Goal: Find specific page/section: Find specific page/section

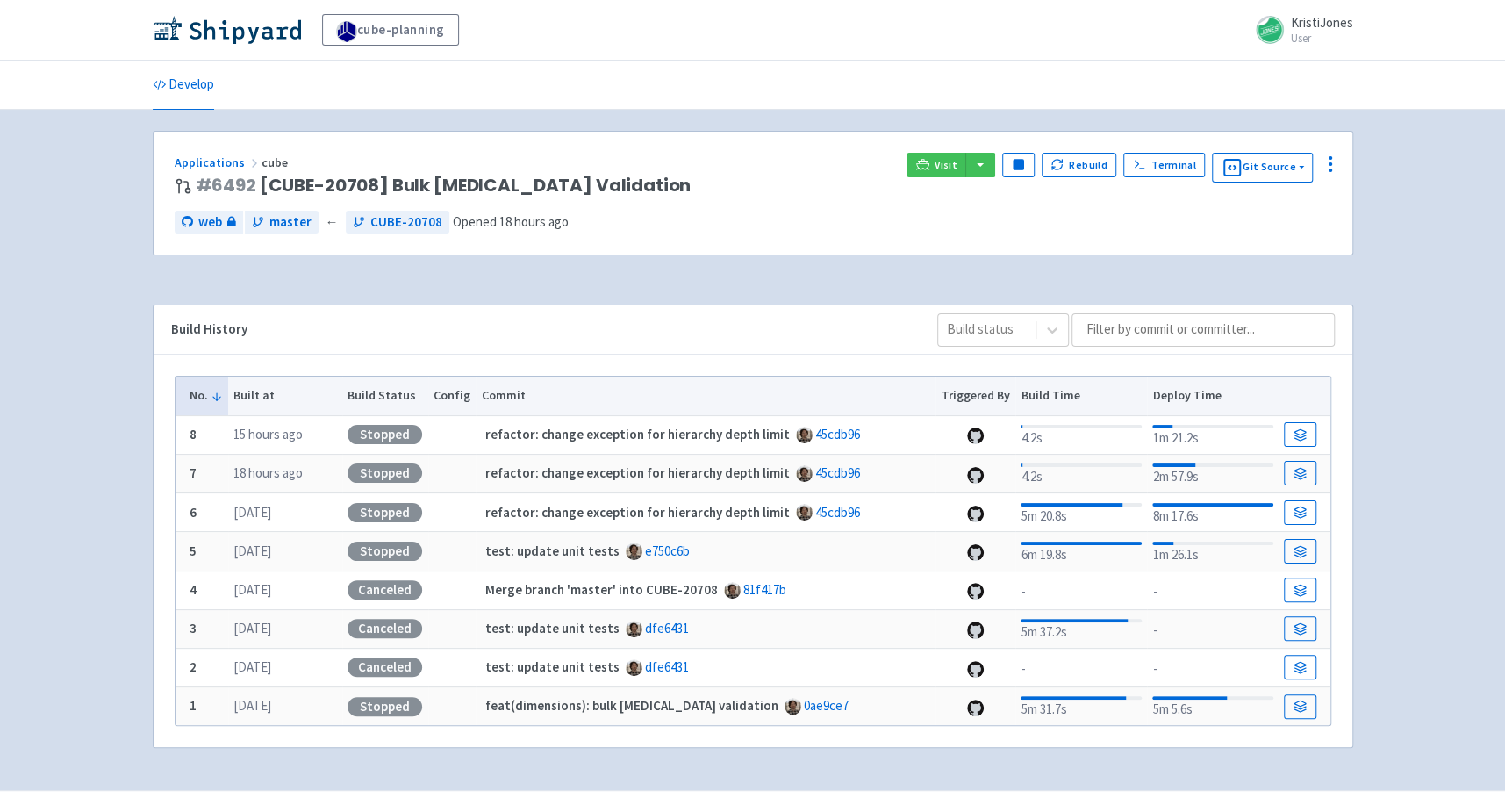
click at [254, 50] on div "cube-planning KristiJones User Profile Sign out" at bounding box center [752, 30] width 1505 height 61
click at [245, 25] on img at bounding box center [227, 29] width 149 height 28
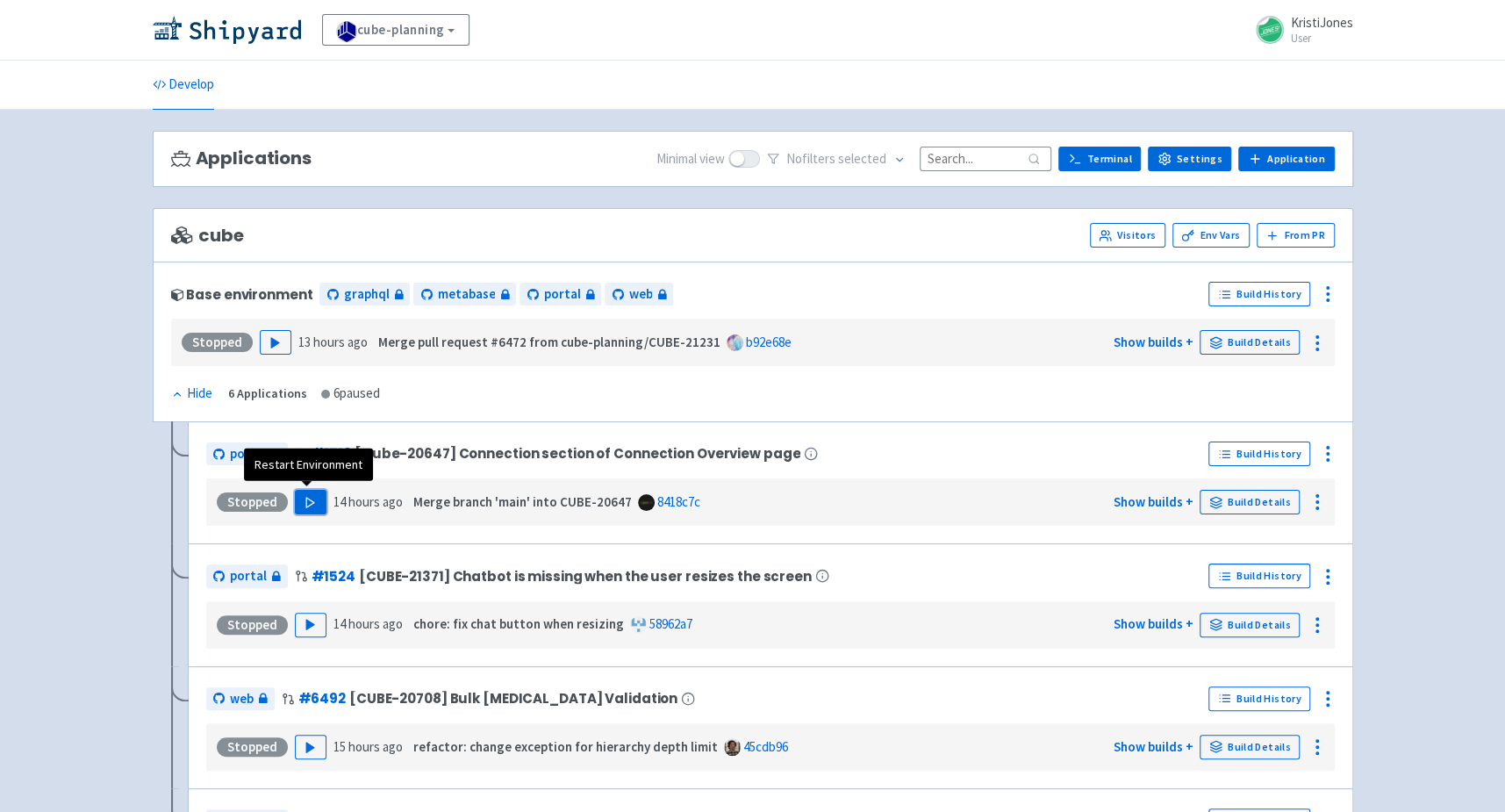
click at [313, 496] on icon "button" at bounding box center [310, 502] width 13 height 13
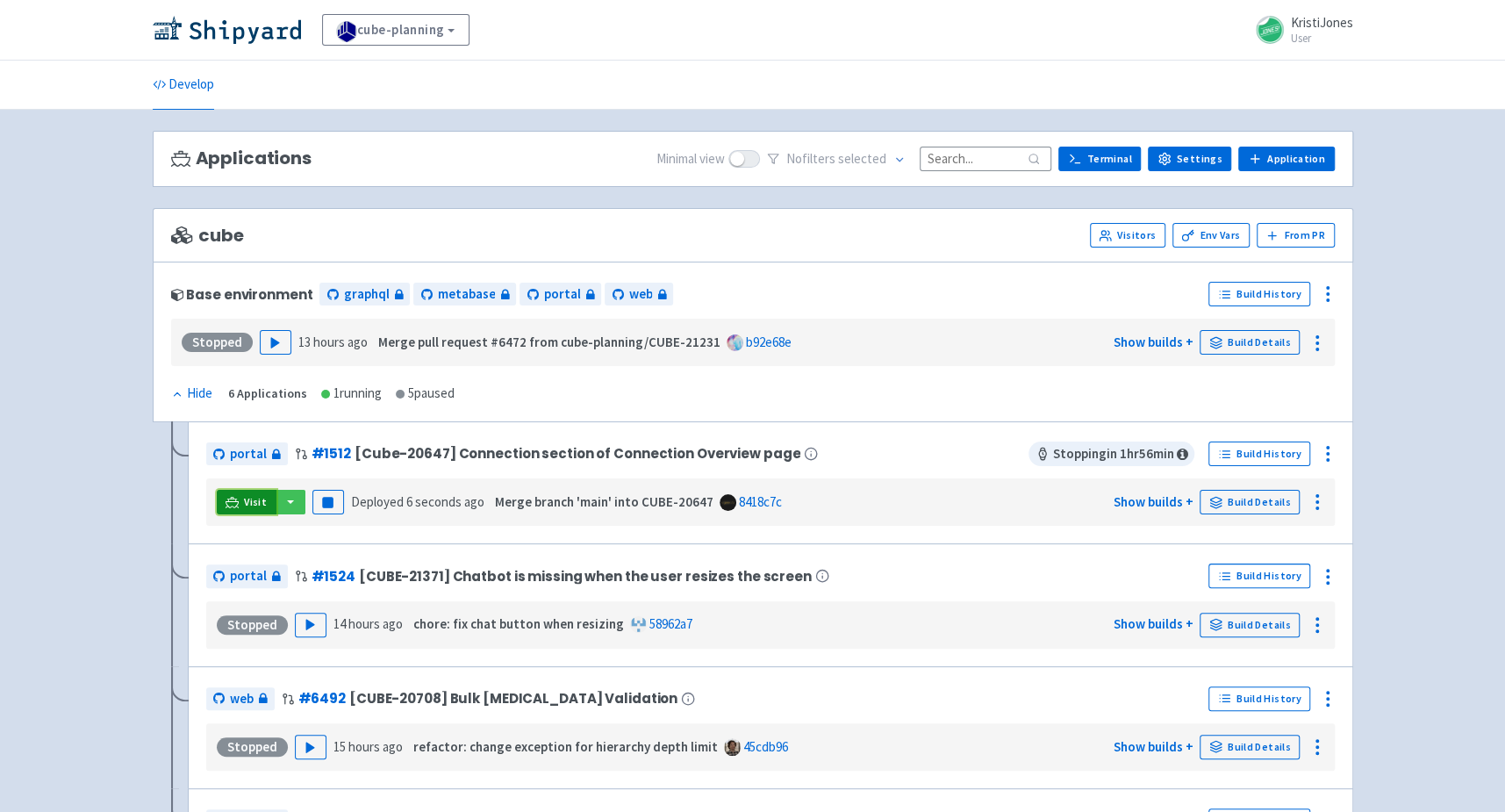
click at [244, 496] on span "Visit" at bounding box center [255, 502] width 22 height 14
